Goal: Navigation & Orientation: Go to known website

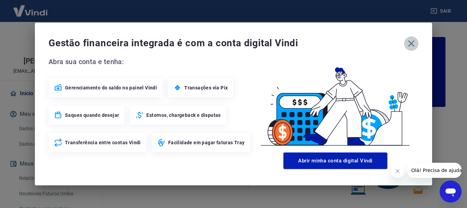
click at [413, 42] on icon "button" at bounding box center [412, 43] width 7 height 7
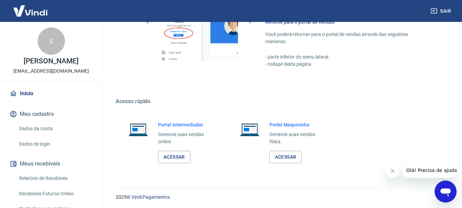
scroll to position [425, 0]
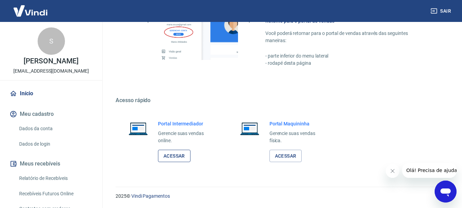
click at [185, 154] on link "Acessar" at bounding box center [174, 156] width 33 height 13
